Goal: Task Accomplishment & Management: Manage account settings

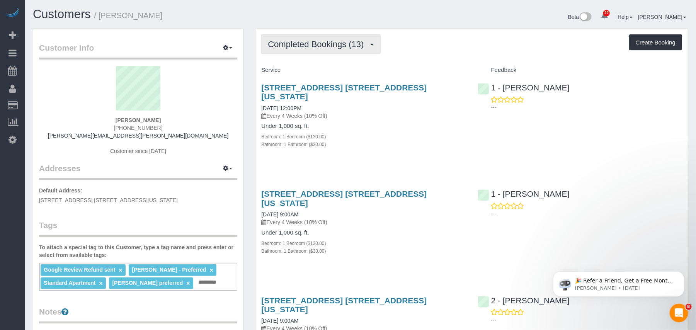
drag, startPoint x: 318, startPoint y: 44, endPoint x: 316, endPoint y: 51, distance: 7.3
click at [319, 44] on span "Completed Bookings (13)" at bounding box center [318, 44] width 100 height 10
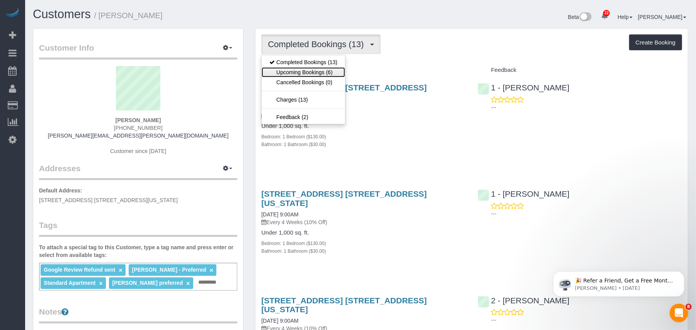
click at [310, 69] on link "Upcoming Bookings (6)" at bounding box center [302, 72] width 83 height 10
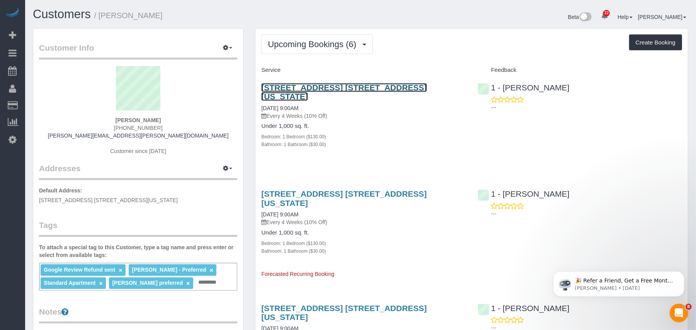
click at [343, 86] on link "308 East 92nd Street, Apt. 1w, New York, NY 10128" at bounding box center [343, 92] width 165 height 18
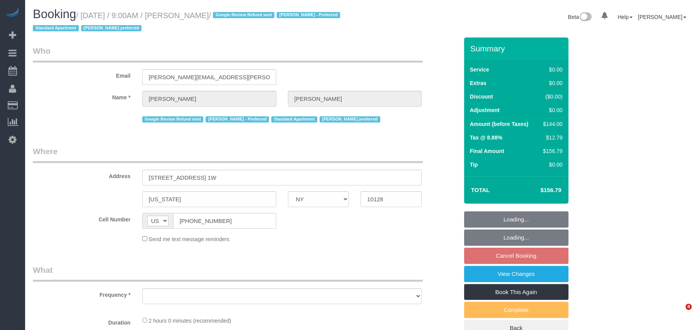
select select "NY"
select select "object:921"
select select "string:stripe-pm_1Q692k4VGloSiKo7kvhJeVSG"
select select "number:57"
select select "number:76"
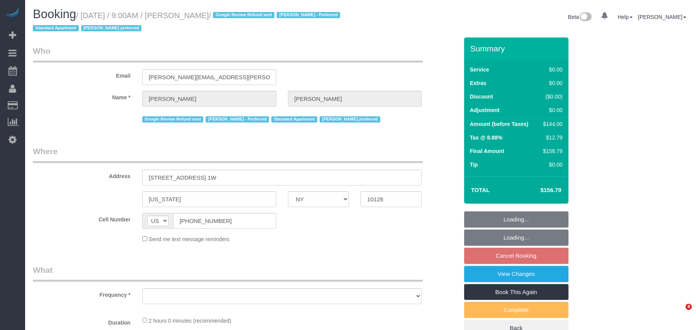
select select "number:15"
select select "number:5"
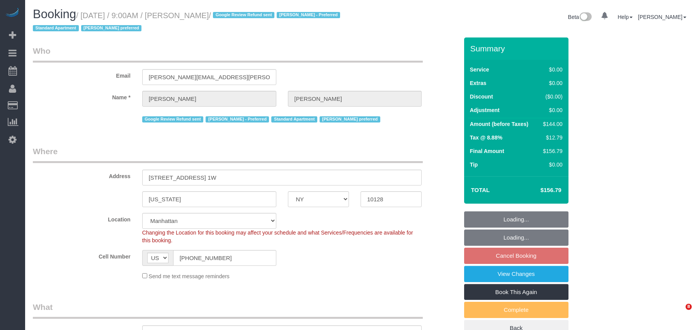
select select "spot2"
select select "object:1530"
select select "1"
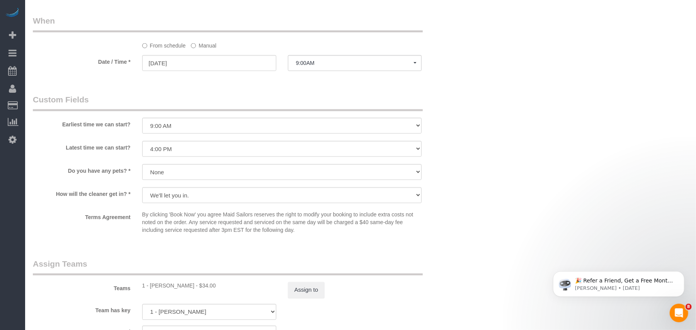
scroll to position [772, 0]
click at [199, 70] on input "[DATE]" at bounding box center [209, 66] width 134 height 16
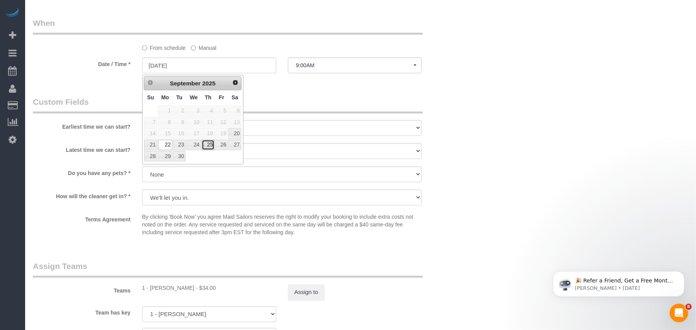
click at [209, 143] on link "25" at bounding box center [208, 145] width 13 height 10
type input "[DATE]"
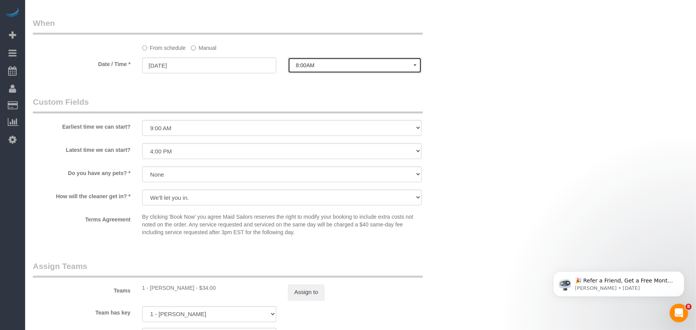
click at [311, 73] on button "8:00AM" at bounding box center [355, 66] width 134 height 16
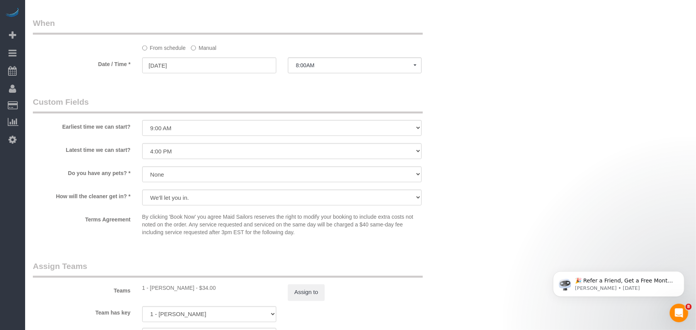
scroll to position [358, 0]
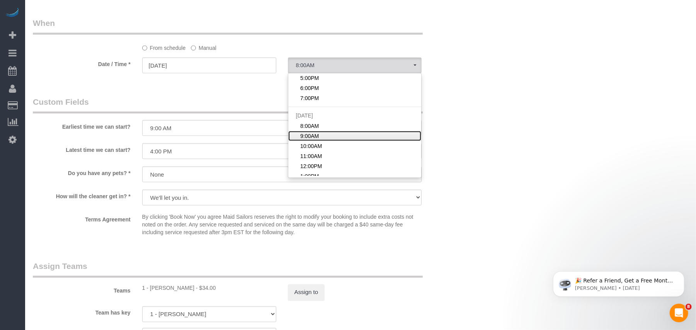
click at [310, 140] on span "9:00AM" at bounding box center [309, 136] width 19 height 8
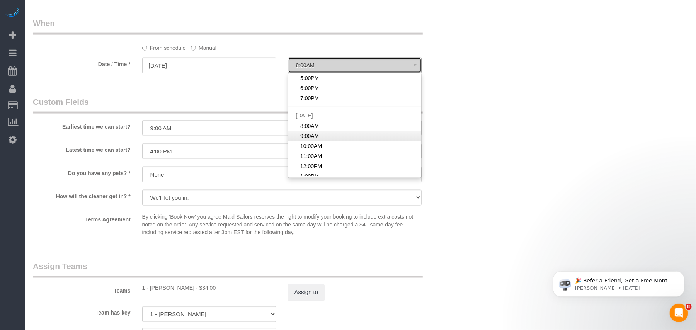
select select "spot36"
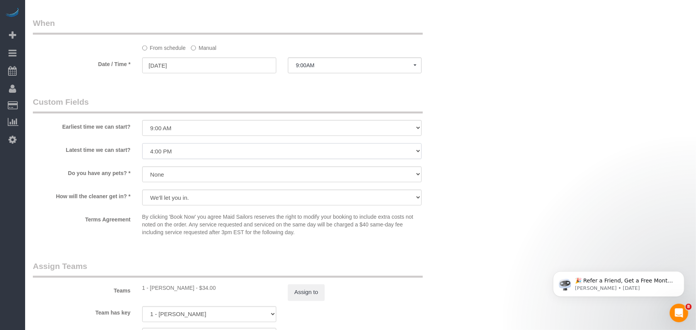
click at [215, 155] on select "I am not flexible, keep my selected time 8:00 AM 9:00 AM 10:00 AM 11:00 AM 12:0…" at bounding box center [282, 151] width 280 height 16
click at [142, 144] on select "I am not flexible, keep my selected time 8:00 AM 9:00 AM 10:00 AM 11:00 AM 12:0…" at bounding box center [282, 151] width 280 height 16
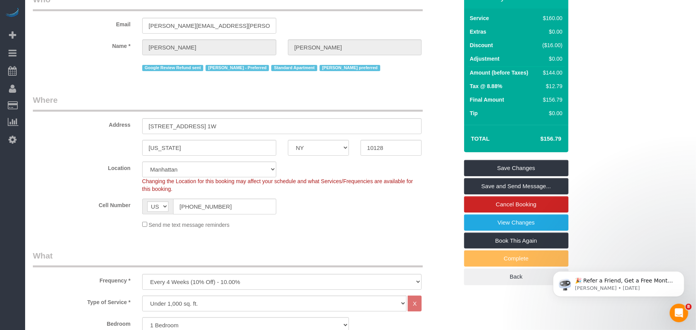
scroll to position [0, 0]
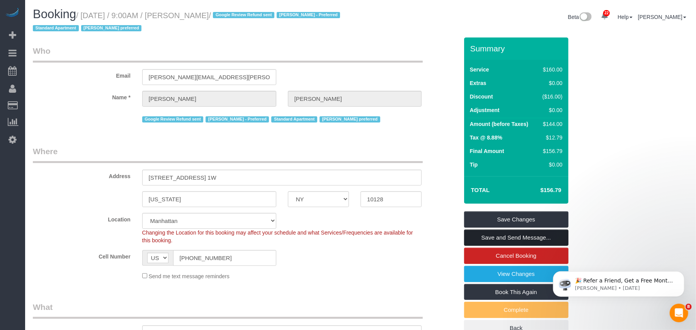
click at [493, 234] on link "Save and Send Message..." at bounding box center [516, 237] width 104 height 16
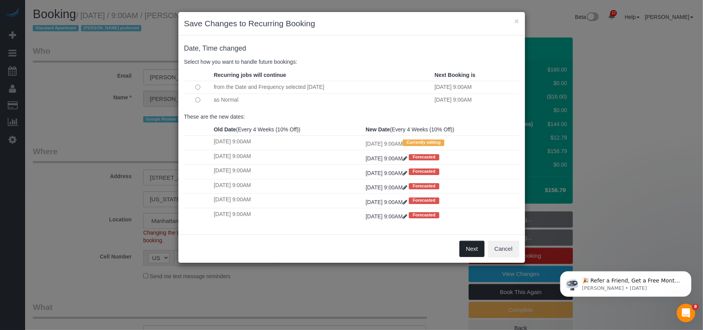
click at [475, 246] on button "Next" at bounding box center [472, 249] width 25 height 16
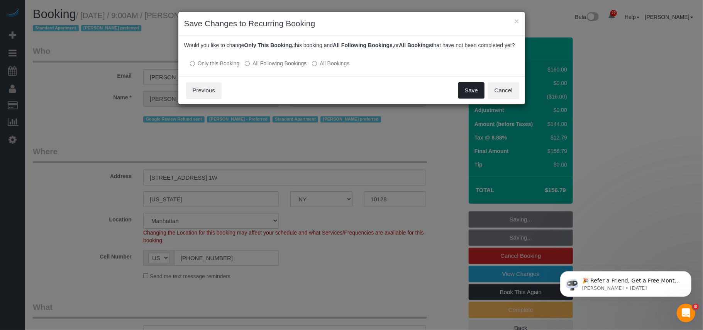
click at [472, 98] on button "Save" at bounding box center [471, 90] width 26 height 16
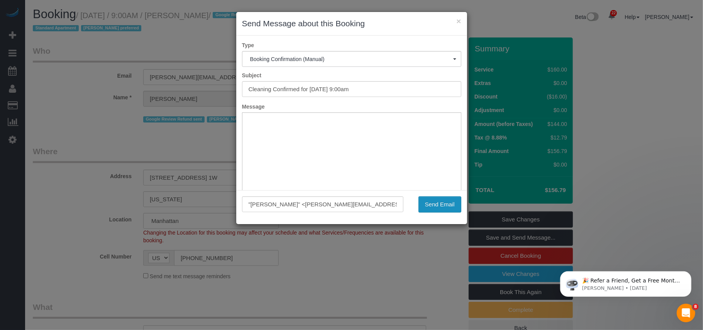
click at [439, 209] on button "Send Email" at bounding box center [440, 204] width 43 height 16
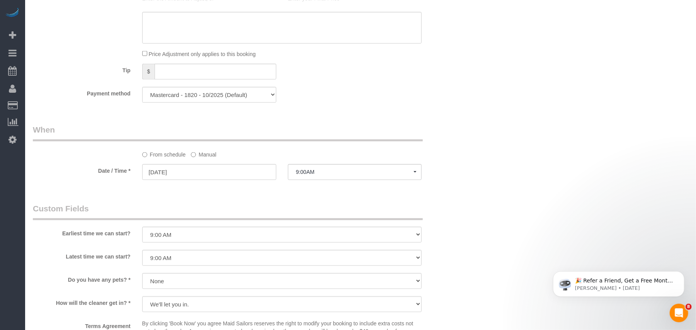
scroll to position [721, 0]
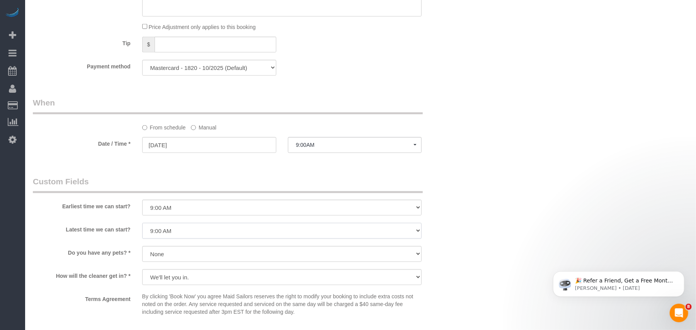
click at [203, 238] on select "I am not flexible, keep my selected time 8:00 AM 9:00 AM 10:00 AM 11:00 AM 12:0…" at bounding box center [282, 231] width 280 height 16
select select "number:70"
click at [142, 224] on select "I am not flexible, keep my selected time 8:00 AM 9:00 AM 10:00 AM 11:00 AM 12:0…" at bounding box center [282, 231] width 280 height 16
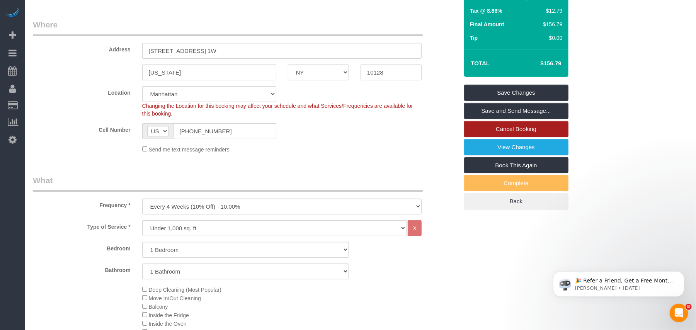
scroll to position [0, 0]
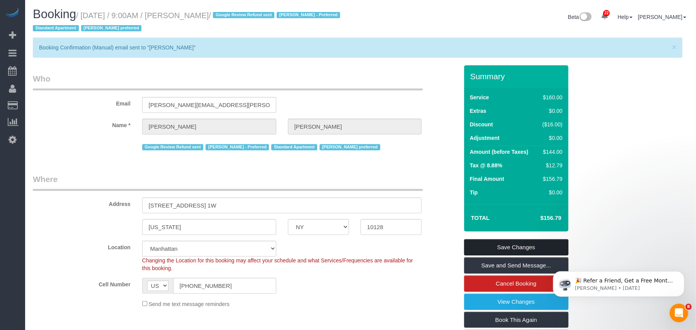
click at [518, 244] on link "Save Changes" at bounding box center [516, 247] width 104 height 16
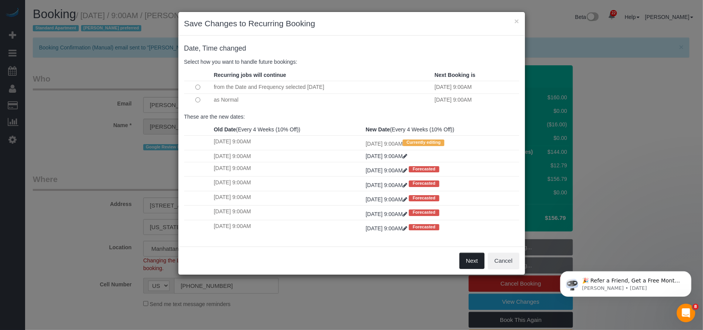
click at [475, 260] on button "Next" at bounding box center [472, 261] width 25 height 16
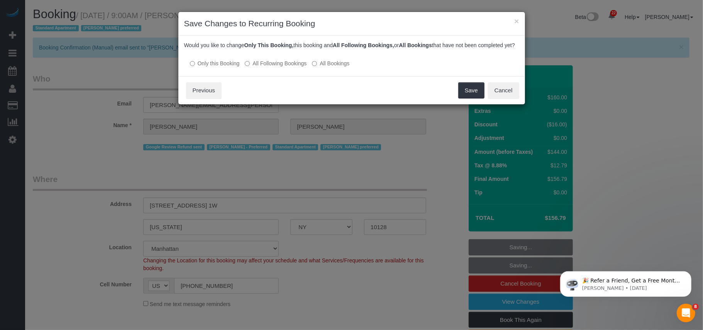
click at [471, 87] on div "Save Cancel Previous" at bounding box center [351, 90] width 347 height 28
click at [470, 95] on button "Save" at bounding box center [471, 90] width 26 height 16
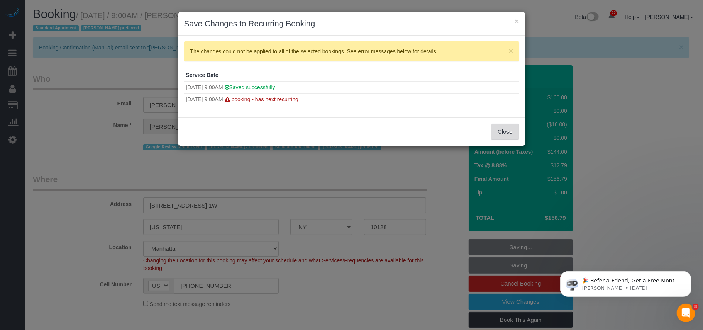
click at [498, 135] on button "Close" at bounding box center [505, 132] width 28 height 16
